Goal: Check status: Check status

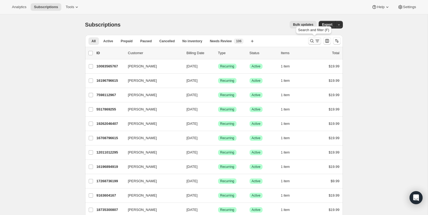
click at [313, 43] on icon "Search and filter results" at bounding box center [311, 40] width 5 height 5
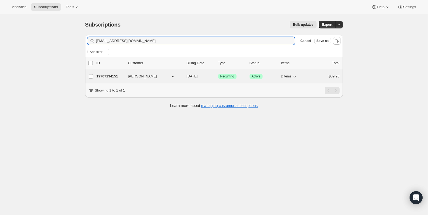
type input "[EMAIL_ADDRESS][DOMAIN_NAME]"
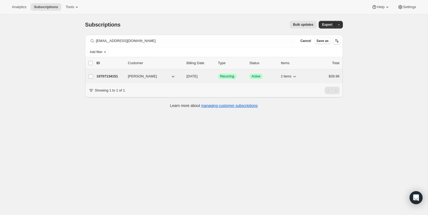
click at [108, 76] on p "19707134151" at bounding box center [110, 76] width 27 height 5
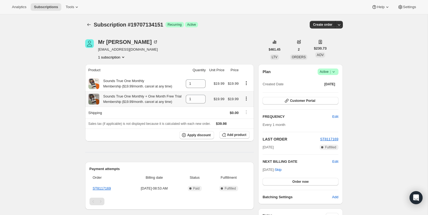
click at [245, 101] on icon "Product actions" at bounding box center [245, 98] width 5 height 5
click at [247, 85] on icon "Product actions" at bounding box center [245, 83] width 5 height 5
drag, startPoint x: 359, startPoint y: 54, endPoint x: 349, endPoint y: 63, distance: 13.6
click at [359, 54] on div "Subscription #19707134151. This page is ready Subscription #19707134151 Success…" at bounding box center [214, 175] width 428 height 322
click at [200, 85] on icon at bounding box center [201, 85] width 5 height 5
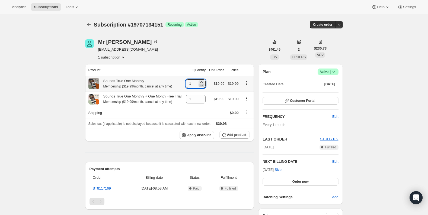
type input "0"
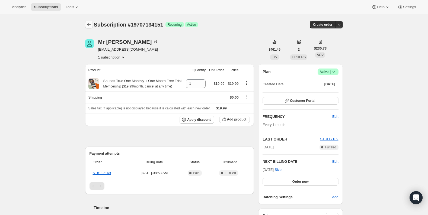
click at [87, 25] on icon "Subscriptions" at bounding box center [88, 24] width 5 height 5
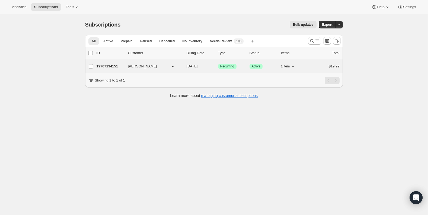
click at [112, 65] on p "19707134151" at bounding box center [110, 66] width 27 height 5
